Goal: Download file/media

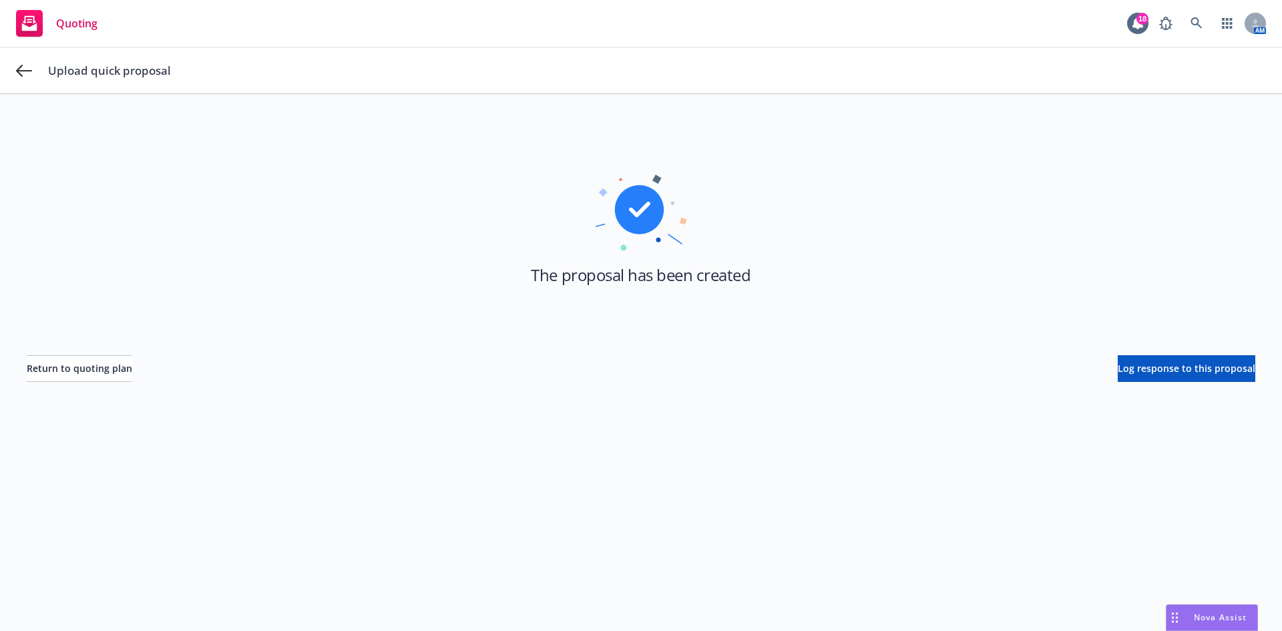
scroll to position [48, 0]
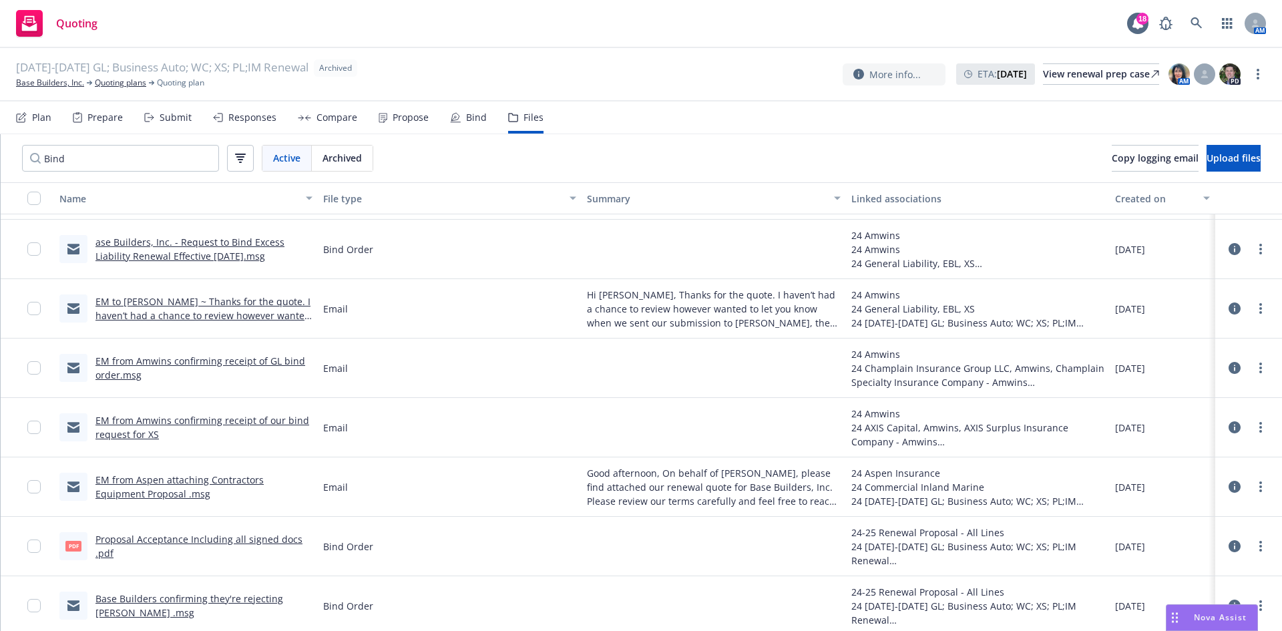
scroll to position [101, 0]
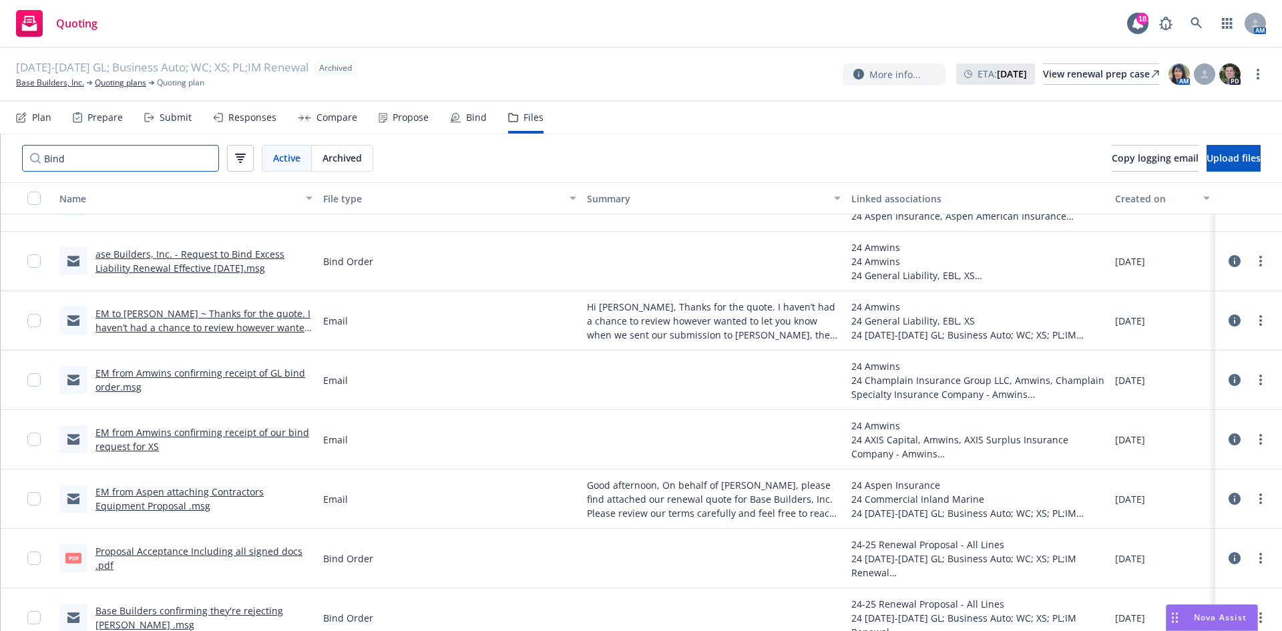
click at [124, 164] on input "Bind" at bounding box center [120, 158] width 197 height 27
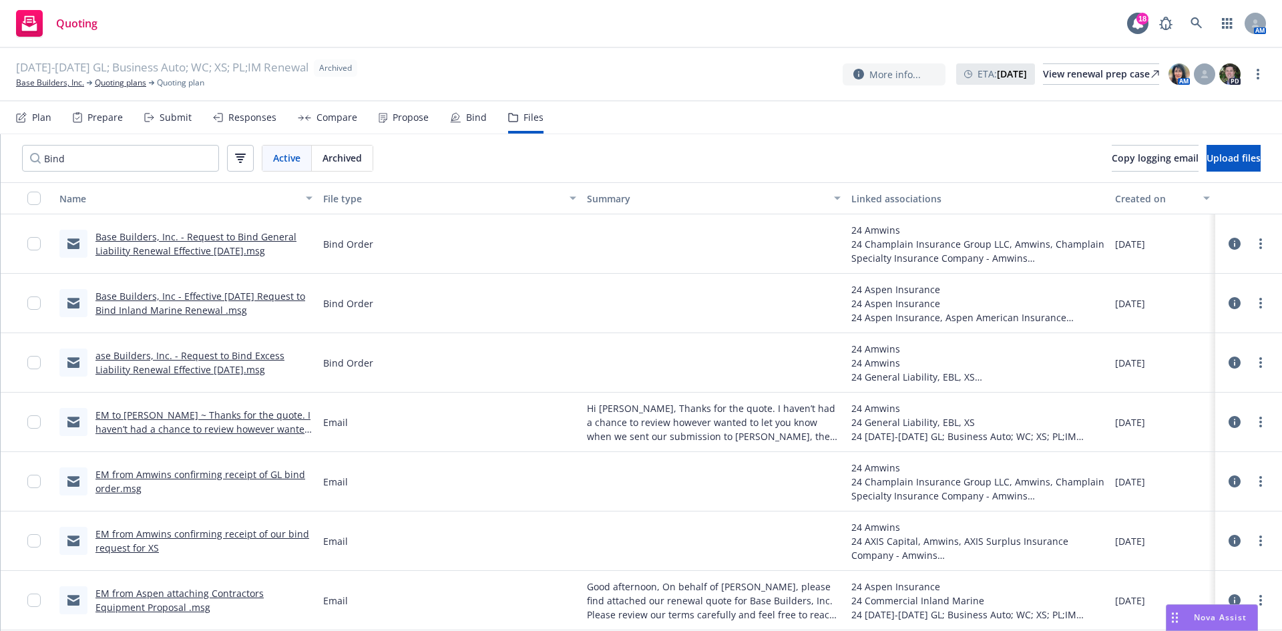
click at [194, 296] on link "Base Builders, Inc - Effective [DATE] Request to Bind Inland Marine Renewal .msg" at bounding box center [200, 303] width 210 height 27
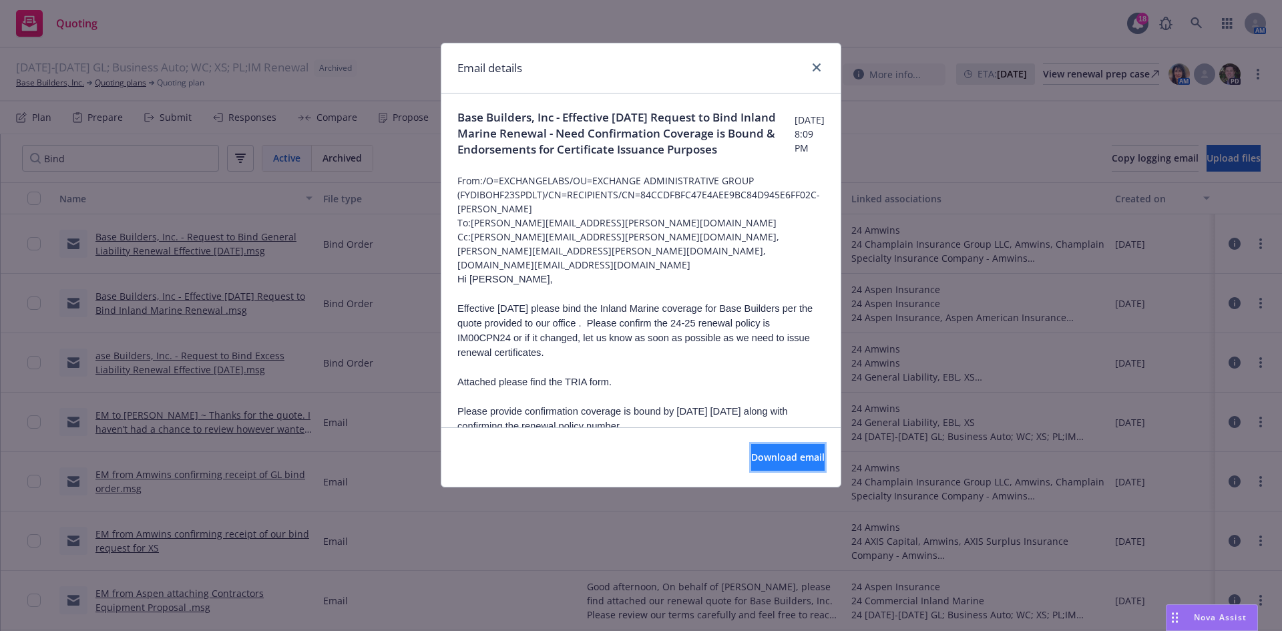
click at [782, 447] on button "Download email" at bounding box center [787, 457] width 73 height 27
click at [816, 62] on link "close" at bounding box center [816, 67] width 16 height 16
